Goal: Check status: Check status

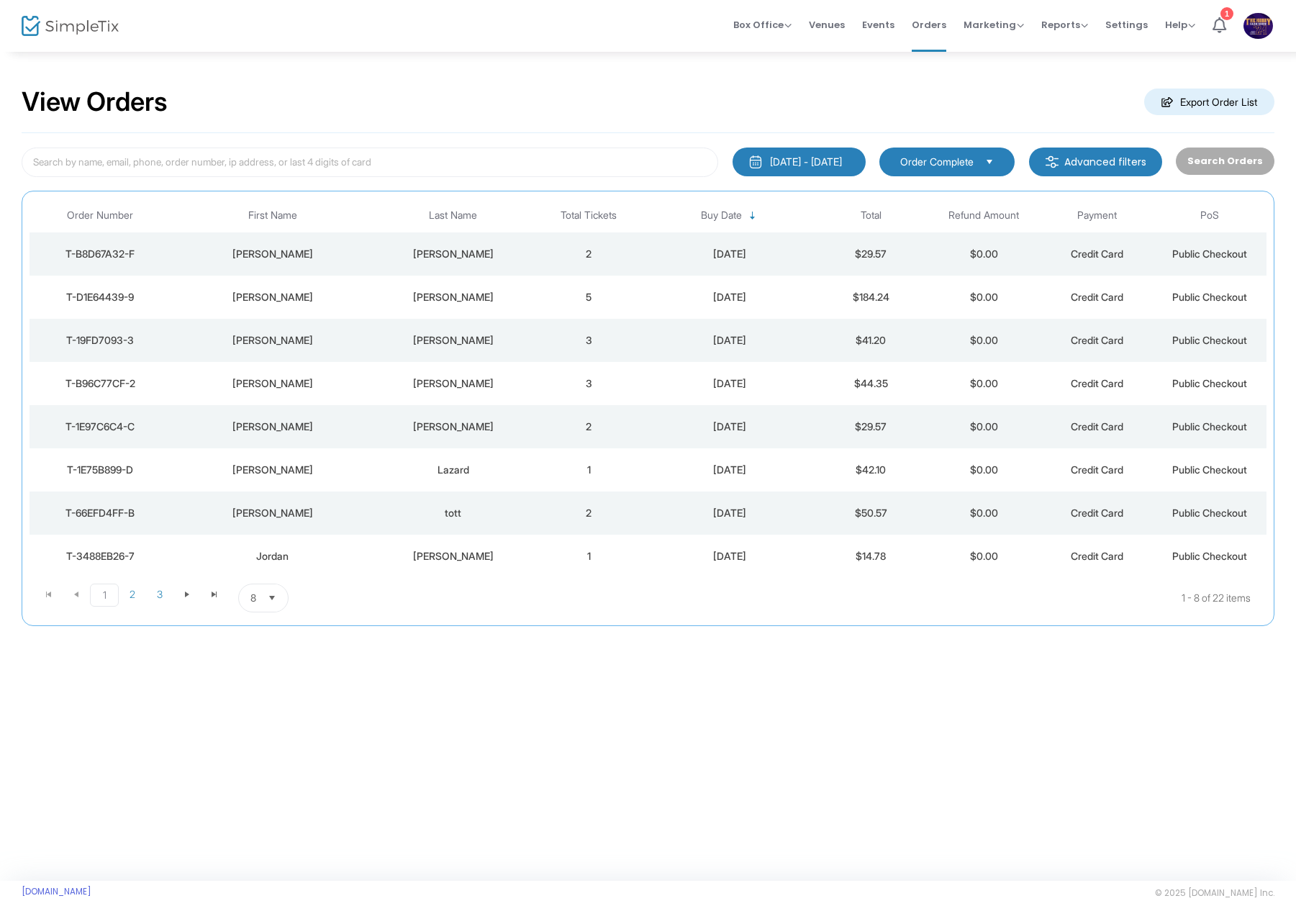
click at [281, 596] on span "Select" at bounding box center [272, 598] width 24 height 24
click at [264, 693] on li "50" at bounding box center [263, 685] width 50 height 29
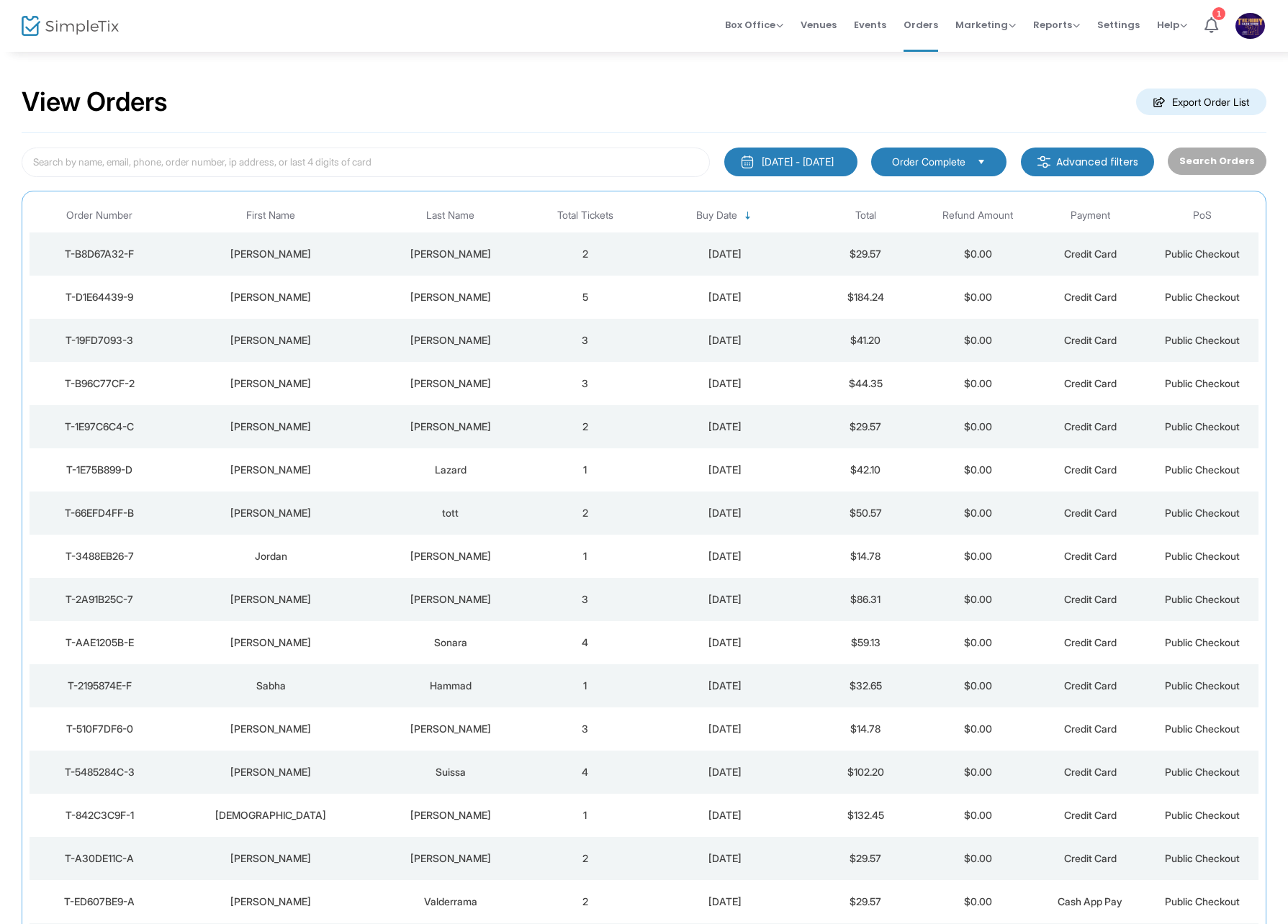
click at [280, 253] on div "[PERSON_NAME]" at bounding box center [271, 254] width 195 height 14
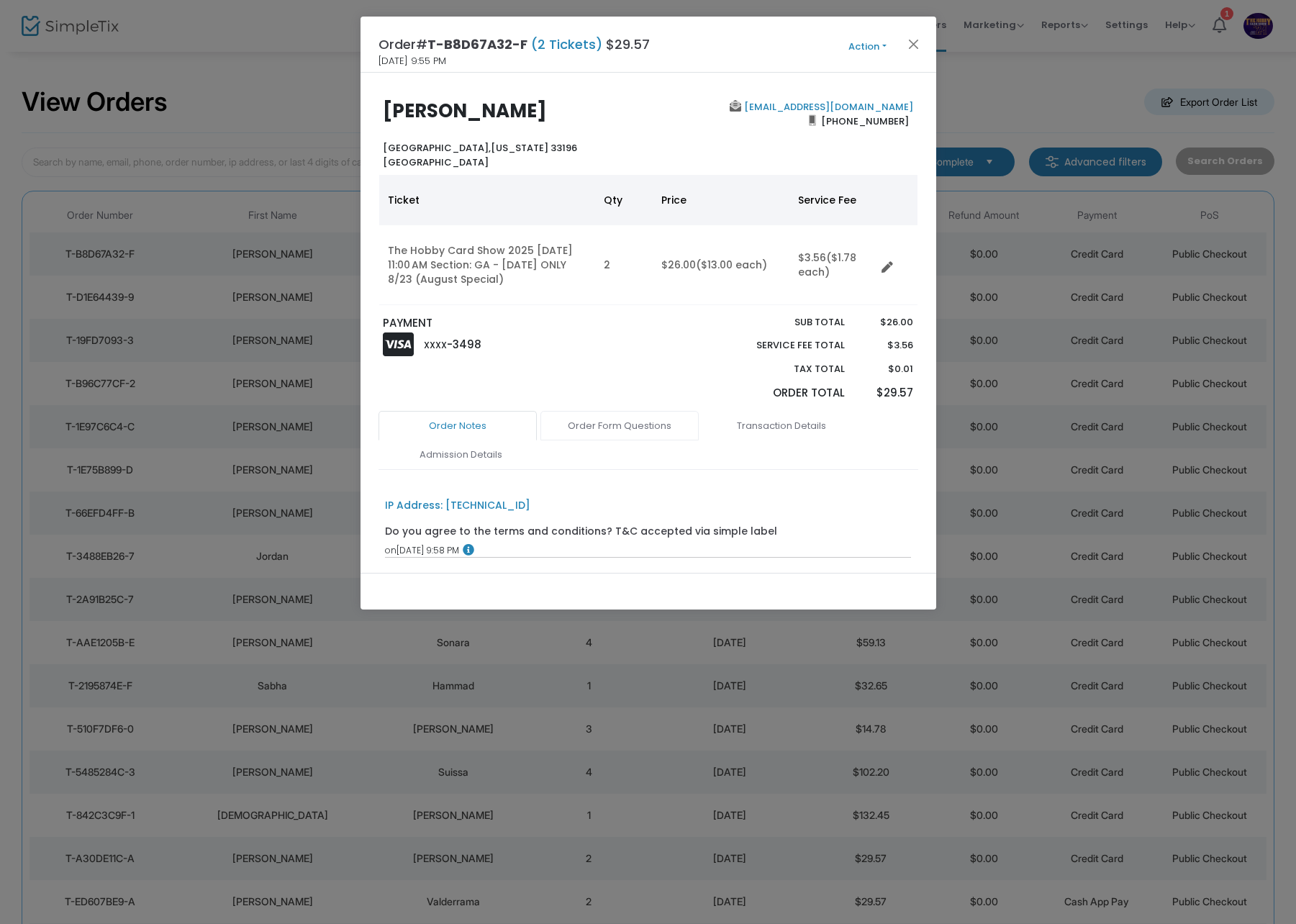
click at [618, 422] on link "Order Form Questions" at bounding box center [620, 426] width 159 height 30
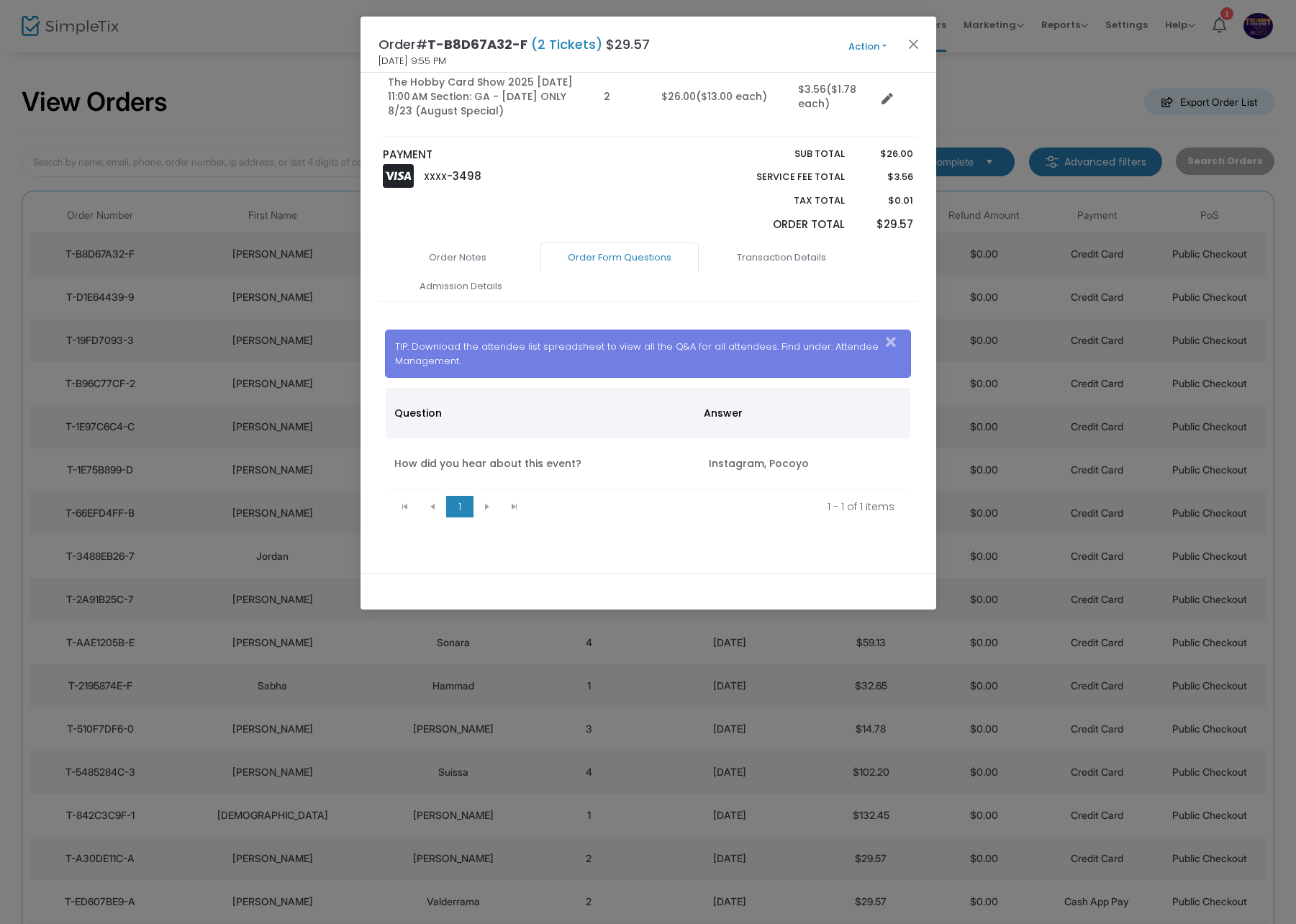
scroll to position [170, 0]
click at [916, 43] on button "Close" at bounding box center [913, 44] width 18 height 18
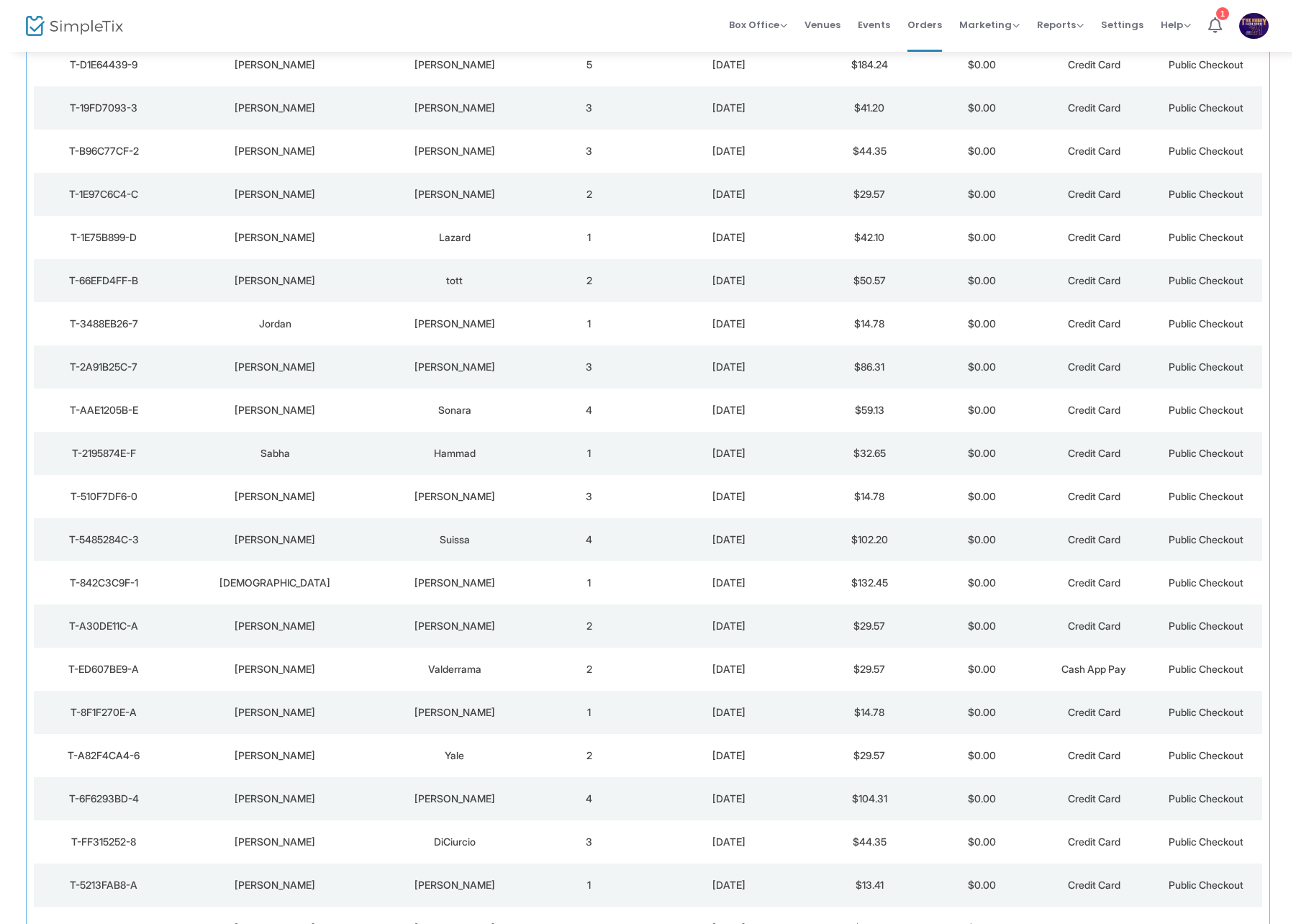
scroll to position [0, 0]
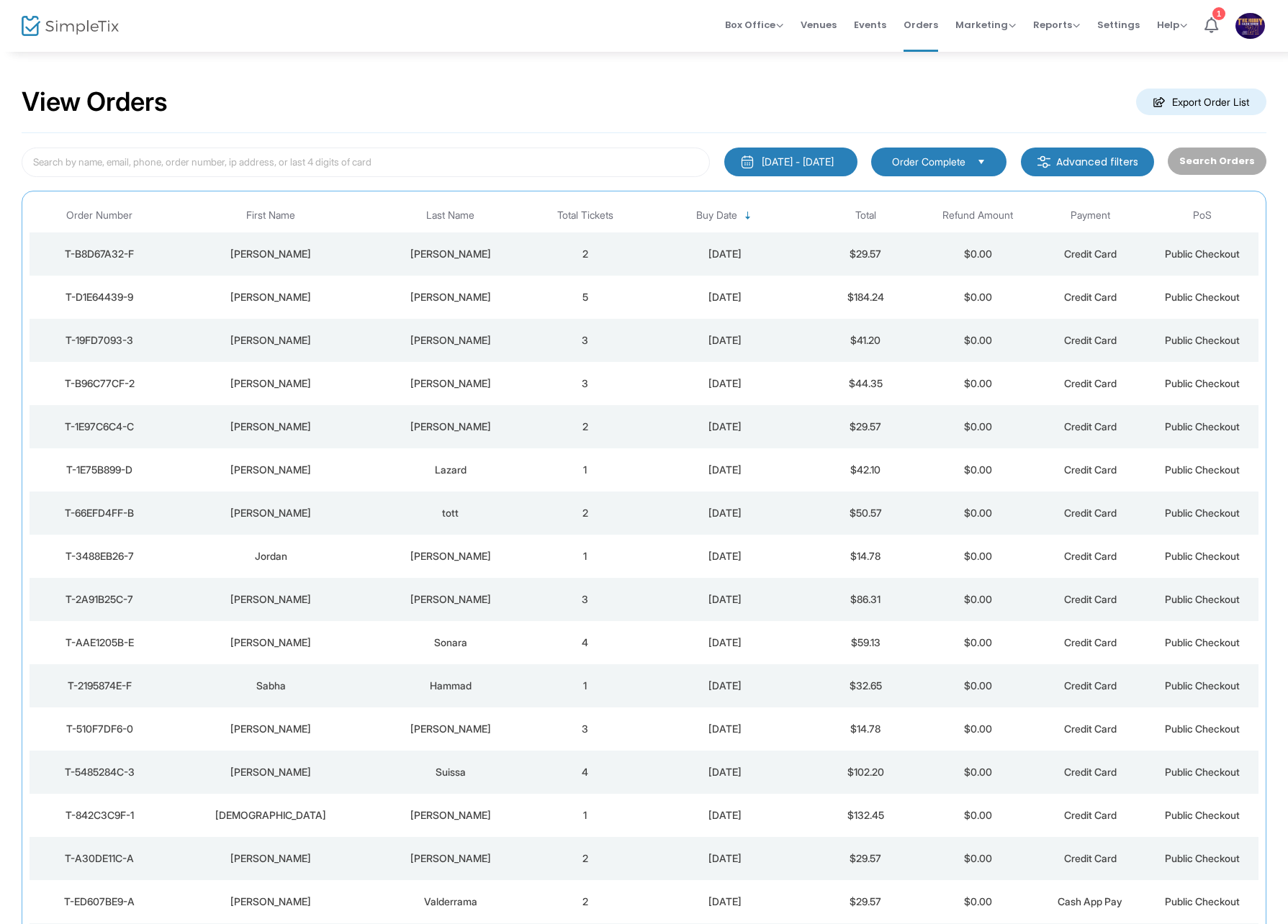
click at [405, 290] on div "[PERSON_NAME]" at bounding box center [449, 297] width 150 height 14
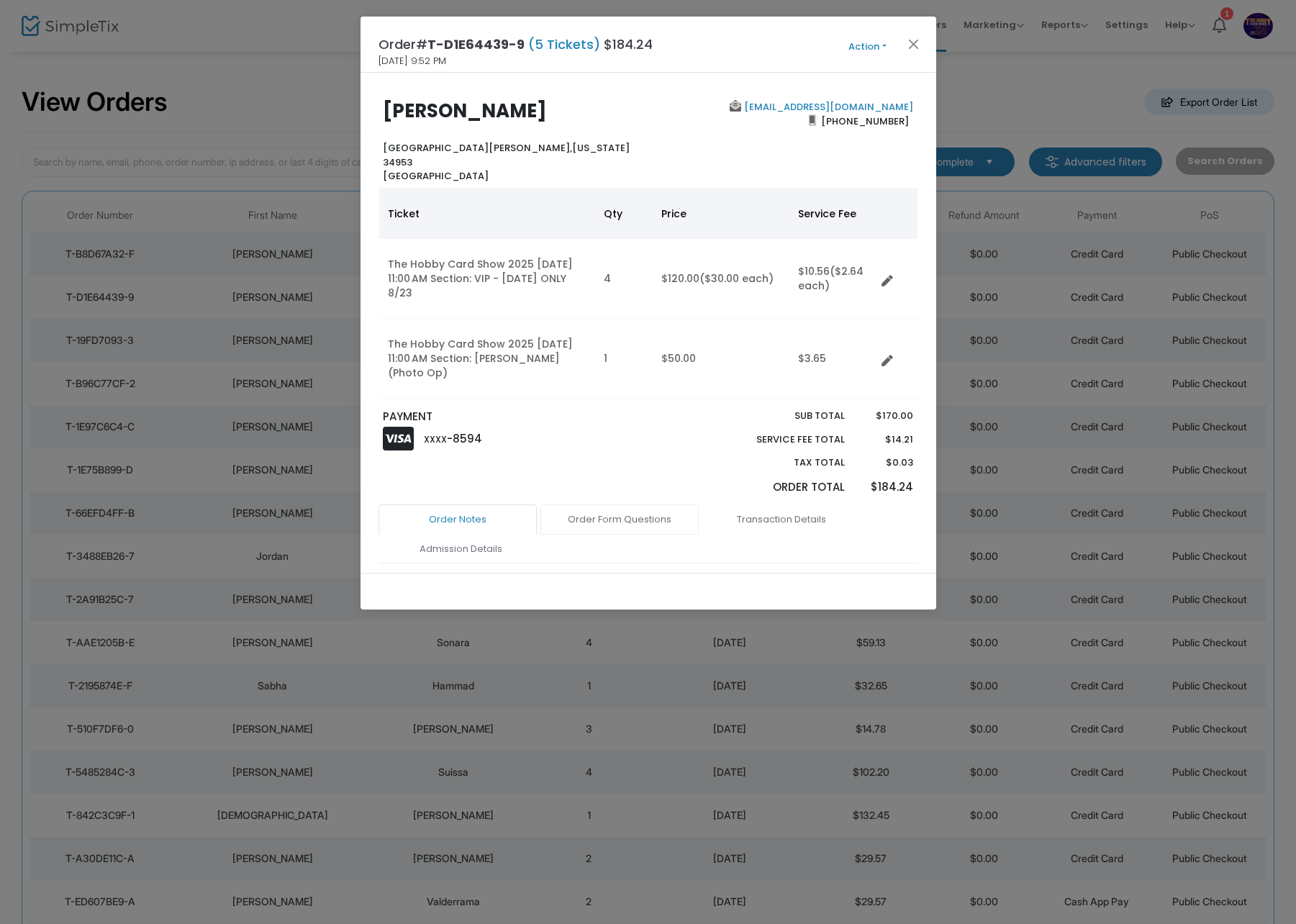
click at [626, 505] on link "Order Form Questions" at bounding box center [620, 520] width 159 height 30
click at [916, 50] on button "Close" at bounding box center [913, 44] width 18 height 18
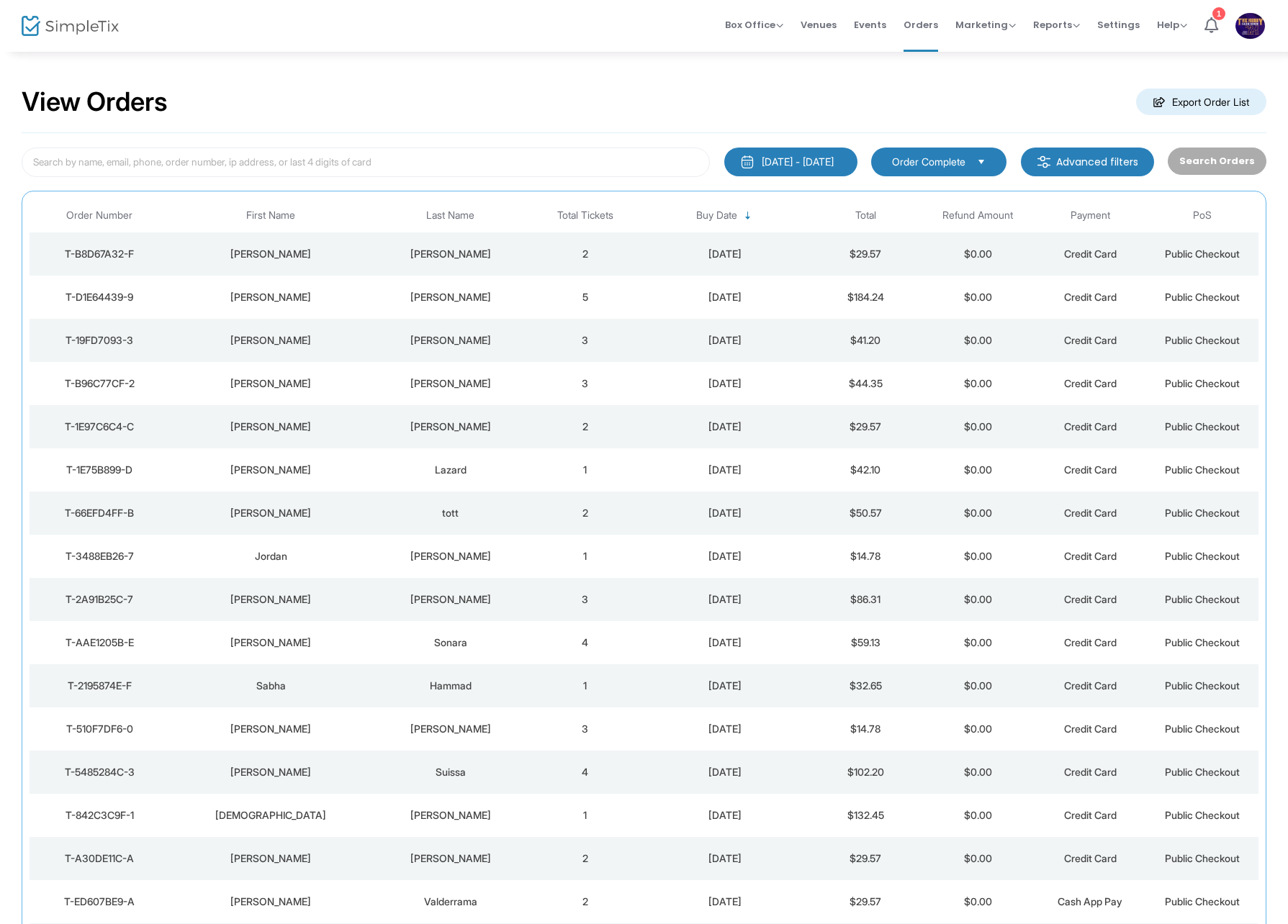
click at [319, 329] on td "[PERSON_NAME]" at bounding box center [271, 340] width 202 height 43
